Goal: Communication & Community: Answer question/provide support

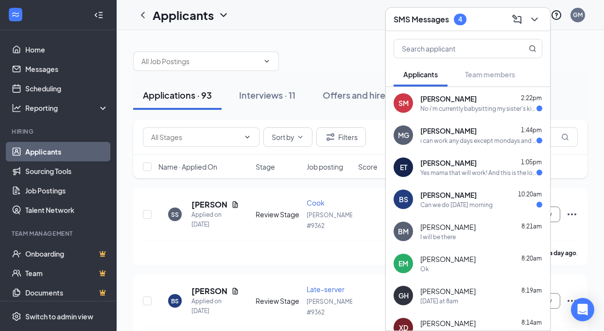
click at [457, 106] on div "No i'm currently babysitting my sister's kid who is sick" at bounding box center [479, 109] width 116 height 8
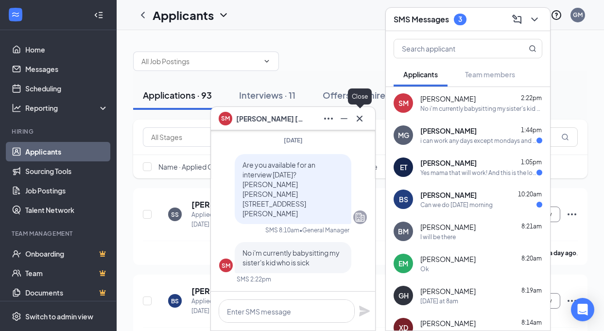
click at [361, 119] on icon "Cross" at bounding box center [360, 119] width 12 height 12
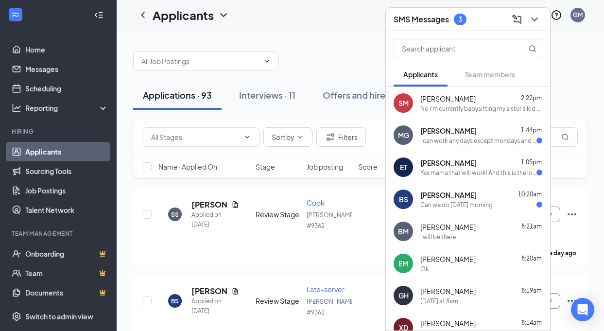
click at [477, 137] on div "i can work any days except mondays and wednesdays (for college) from 5 to 11pm …" at bounding box center [479, 141] width 116 height 8
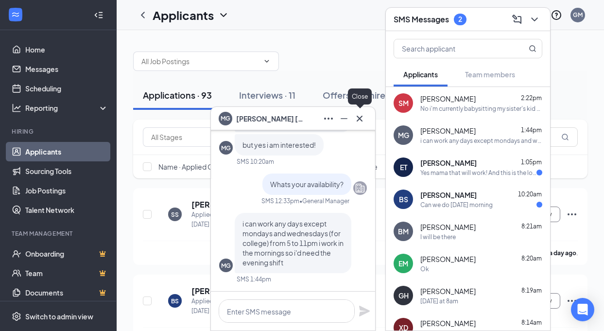
click at [359, 120] on icon "Cross" at bounding box center [360, 119] width 12 height 12
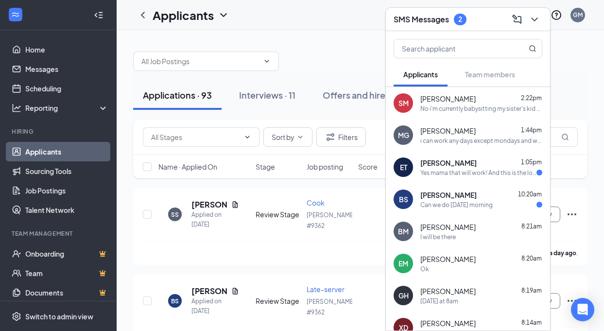
click at [461, 204] on div "Can we do [DATE] morning" at bounding box center [457, 205] width 72 height 8
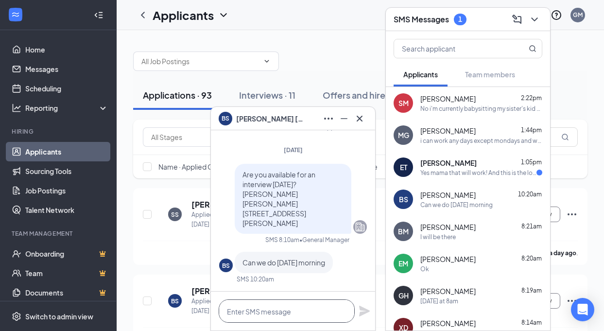
click at [311, 307] on textarea at bounding box center [287, 311] width 136 height 23
type textarea "can you be here at 9 am [DATE]"
click at [364, 314] on icon "Plane" at bounding box center [364, 311] width 11 height 11
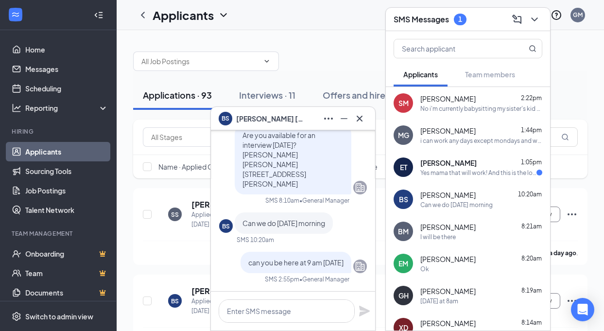
click at [460, 168] on div "Emma Timmons 1:05pm Yes mama that will work! And this is the location by the Lo…" at bounding box center [482, 167] width 122 height 19
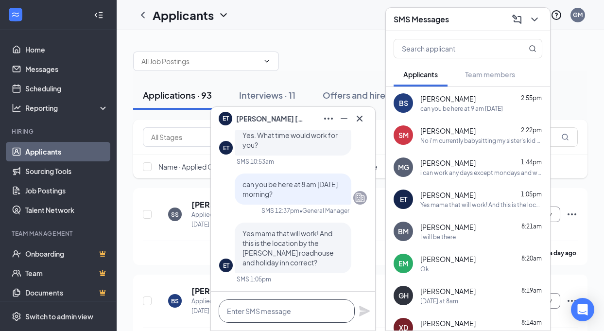
click at [316, 311] on textarea at bounding box center [287, 311] width 136 height 23
type textarea "yes"
click at [364, 312] on icon "Plane" at bounding box center [364, 311] width 11 height 11
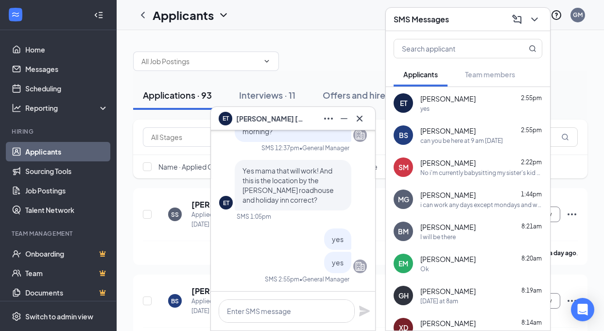
click at [474, 145] on div "BS Bryant Sanders 2:55pm can you be here at 9 am 10-16-25" at bounding box center [468, 135] width 164 height 32
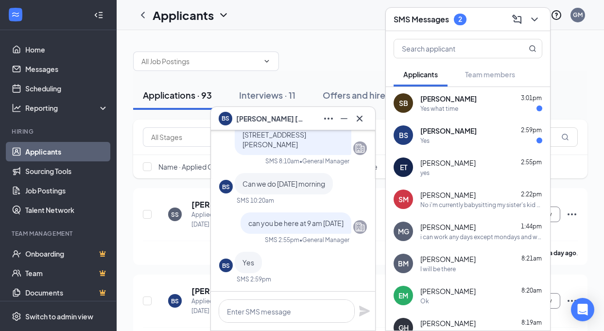
click at [482, 111] on div "Yes what time" at bounding box center [482, 109] width 122 height 8
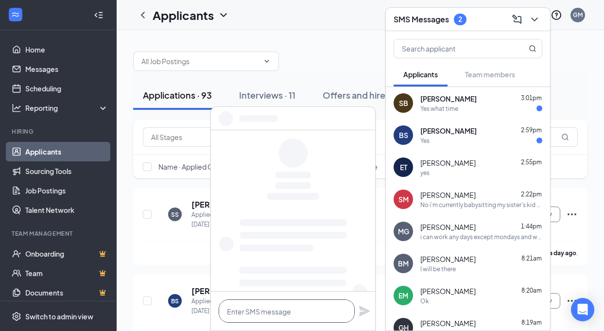
click at [271, 317] on textarea at bounding box center [287, 311] width 136 height 23
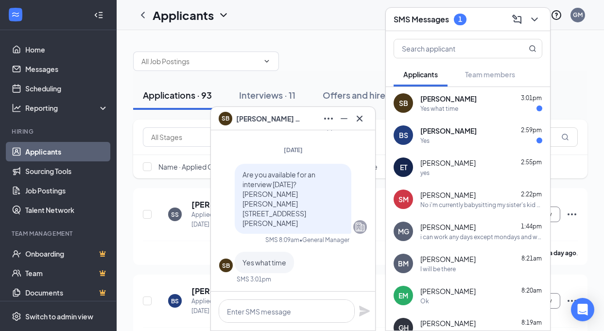
click at [466, 140] on div "Yes" at bounding box center [482, 141] width 122 height 8
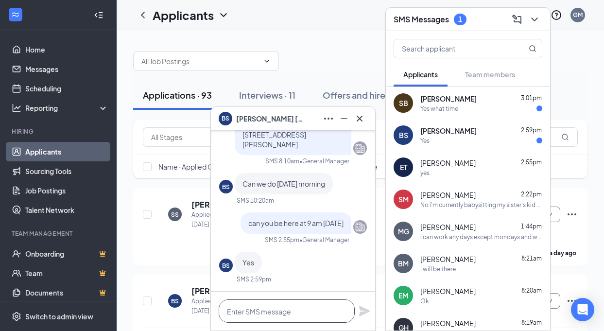
click at [304, 317] on textarea at bounding box center [287, 311] width 136 height 23
type textarea "ok see you [DATE]"
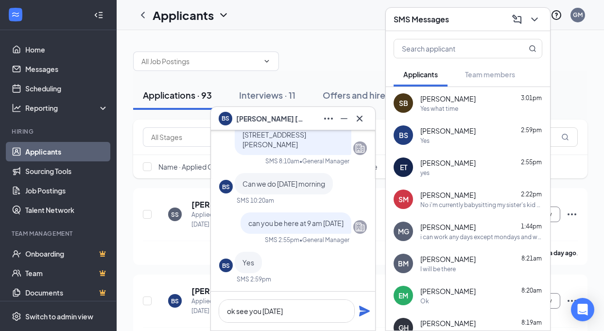
click at [362, 309] on icon "Plane" at bounding box center [364, 311] width 11 height 11
click at [459, 110] on div "Yes what time" at bounding box center [482, 109] width 122 height 8
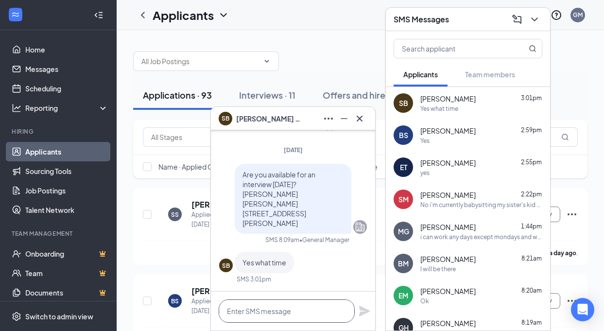
click at [311, 310] on textarea at bounding box center [287, 311] width 136 height 23
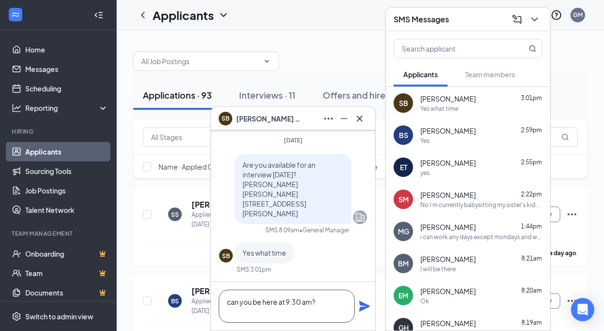
type textarea "can you be here at 9:30 am?"
click at [366, 306] on icon "Plane" at bounding box center [364, 306] width 11 height 11
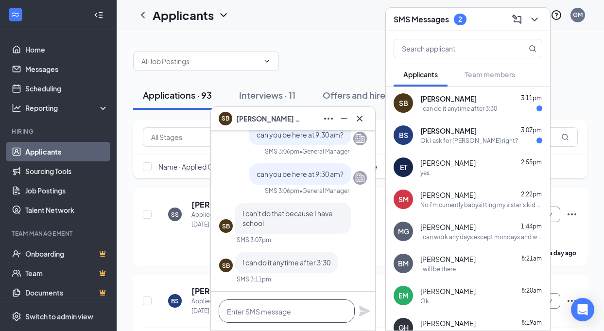
click at [321, 307] on textarea at bounding box center [287, 311] width 136 height 23
click at [359, 122] on icon "Cross" at bounding box center [360, 119] width 12 height 12
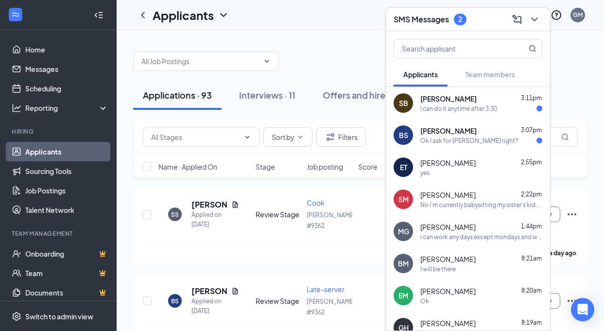
click at [521, 133] on span "3:07pm" at bounding box center [531, 129] width 21 height 7
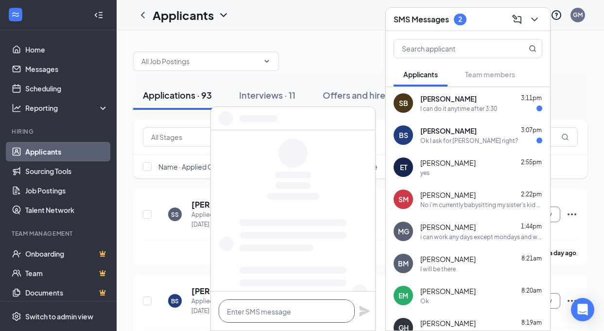
click at [279, 314] on textarea at bounding box center [287, 311] width 136 height 23
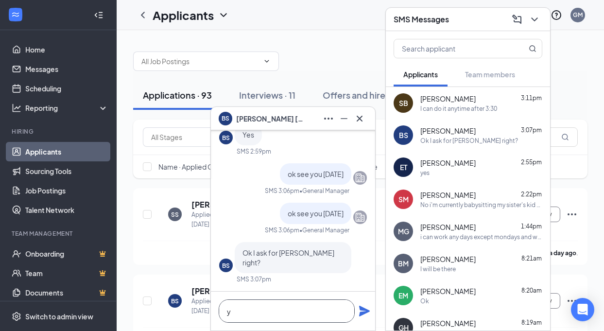
scroll to position [0, 0]
type textarea "yes sir"
click at [361, 309] on icon "Plane" at bounding box center [364, 311] width 11 height 11
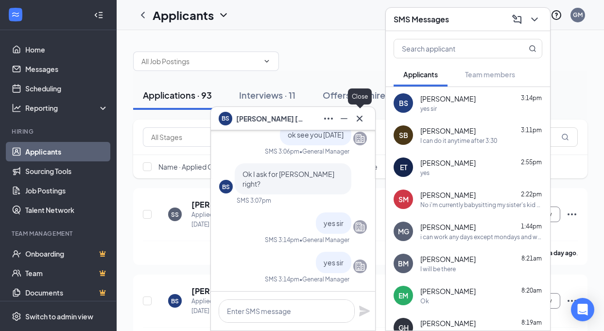
click at [366, 105] on div "Close" at bounding box center [360, 98] width 24 height 20
click at [364, 120] on icon "Cross" at bounding box center [360, 119] width 12 height 12
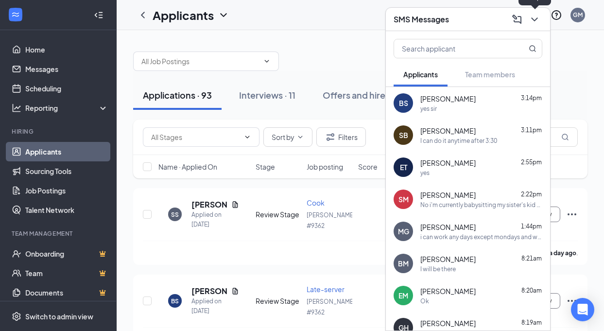
click at [536, 23] on icon "ChevronDown" at bounding box center [535, 20] width 12 height 12
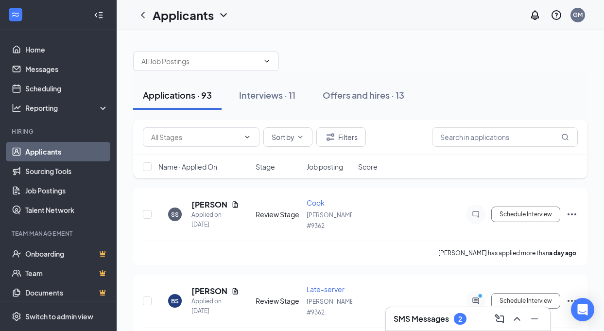
click at [435, 312] on div "SMS Messages 2" at bounding box center [468, 319] width 149 height 16
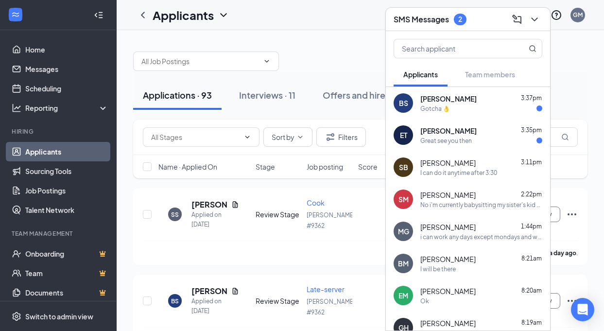
click at [477, 102] on div "Bryant Sanders 3:37pm" at bounding box center [482, 99] width 122 height 10
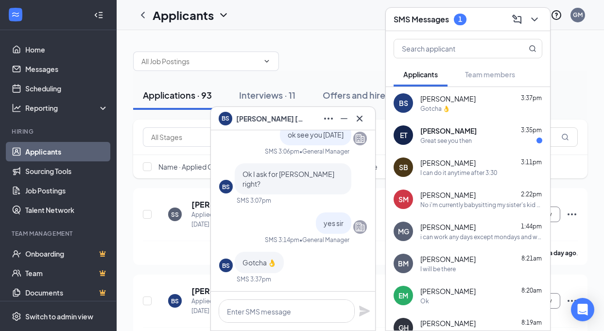
click at [484, 135] on div "Emma Timmons 3:35pm" at bounding box center [482, 131] width 122 height 10
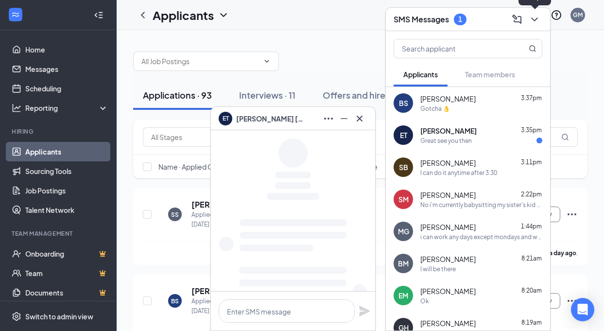
click at [535, 19] on icon "ChevronDown" at bounding box center [535, 20] width 12 height 12
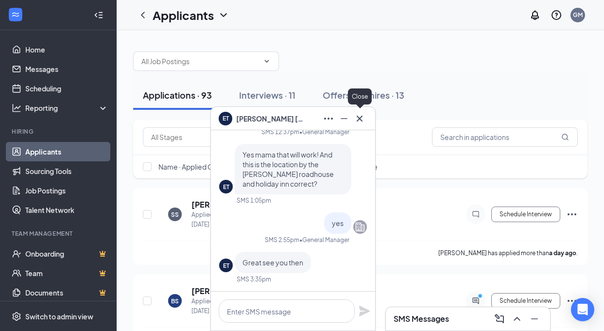
click at [360, 119] on icon "Cross" at bounding box center [360, 118] width 6 height 6
